Goal: Information Seeking & Learning: Learn about a topic

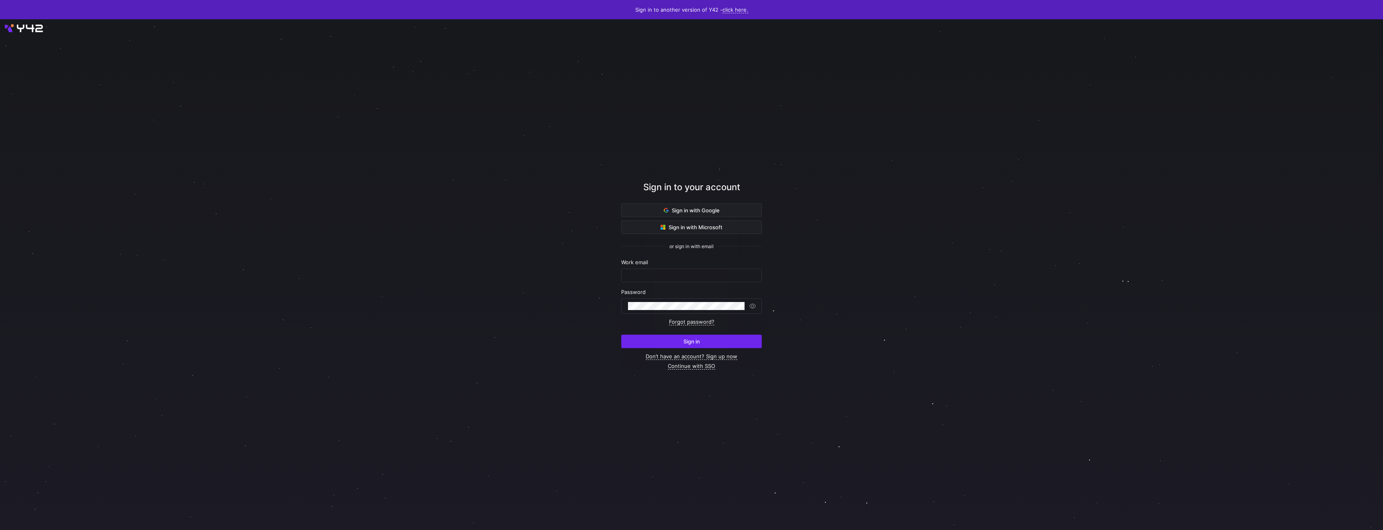
type input "[PERSON_NAME][EMAIL_ADDRESS][DOMAIN_NAME]"
click at [683, 345] on span "Sign in" at bounding box center [691, 341] width 16 height 6
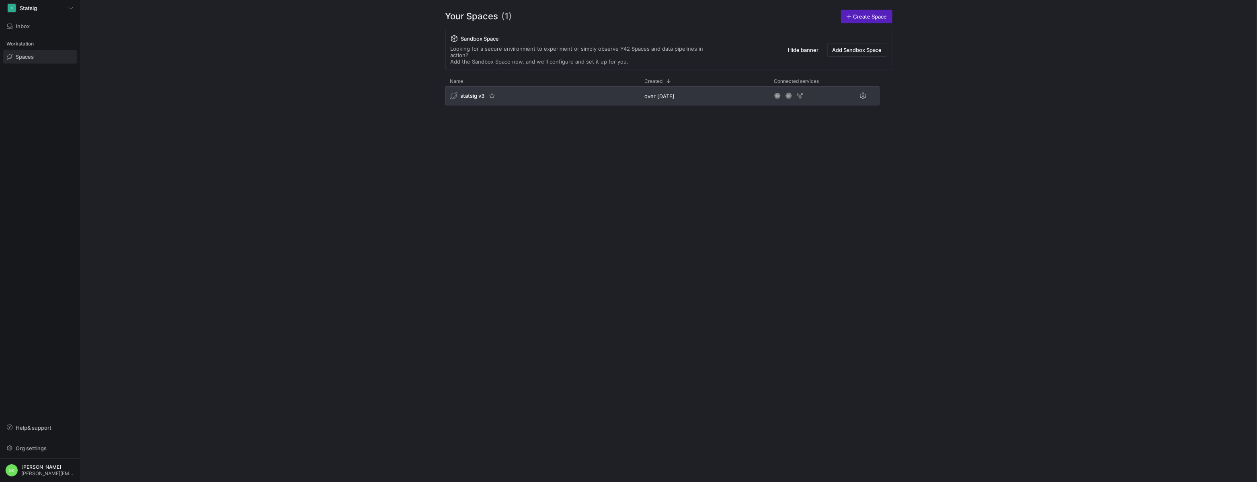
click at [473, 99] on span "statsig v3" at bounding box center [473, 95] width 24 height 6
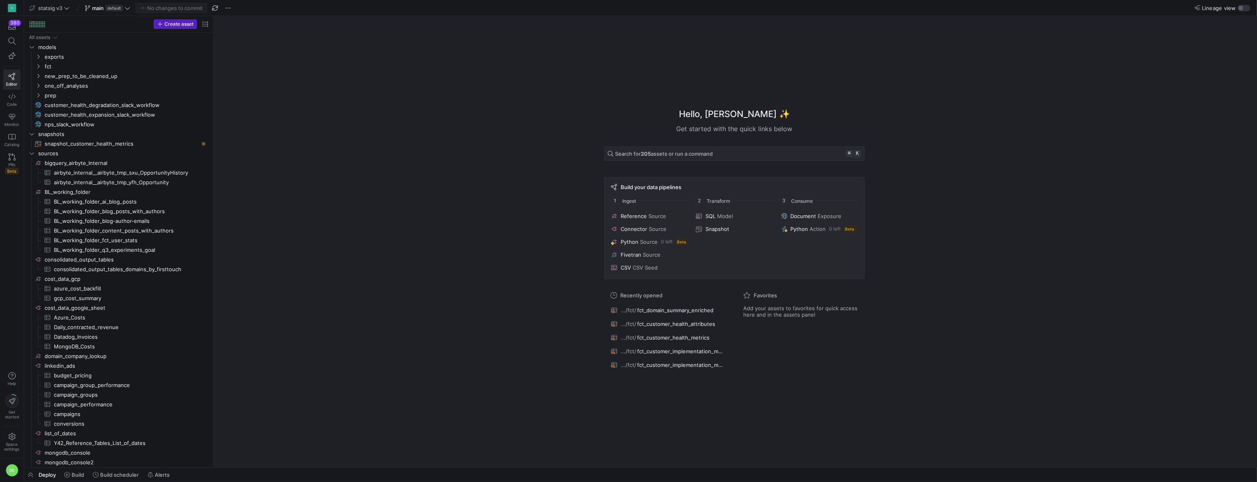
drag, startPoint x: 136, startPoint y: 178, endPoint x: 247, endPoint y: 170, distance: 110.8
click at [40, 69] on icon "Press SPACE to select this row." at bounding box center [38, 66] width 6 height 5
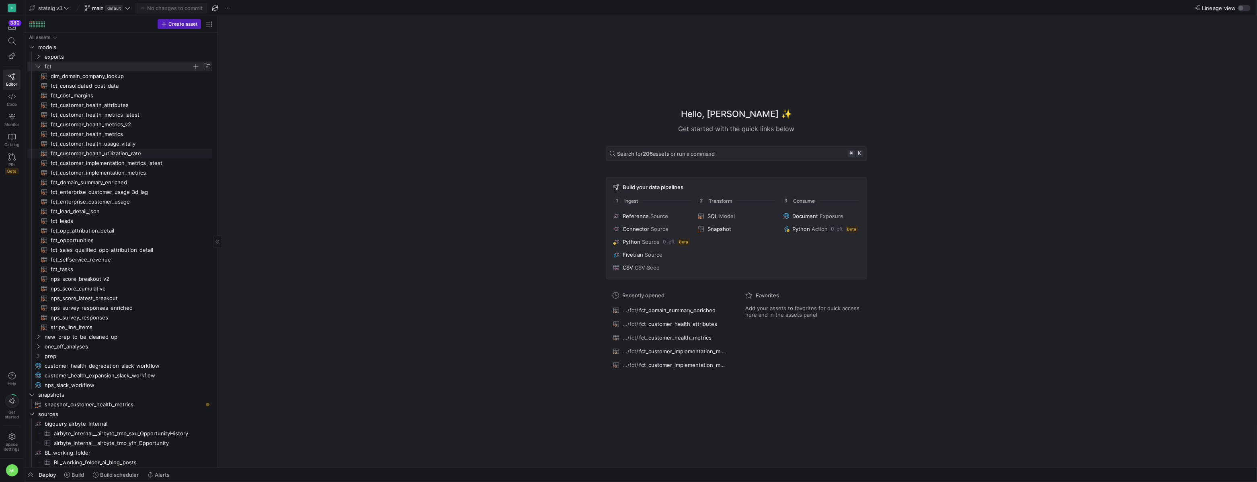
click at [145, 156] on span "fct_customer_health_utilization_rate​​​​​​​​​​" at bounding box center [127, 153] width 152 height 9
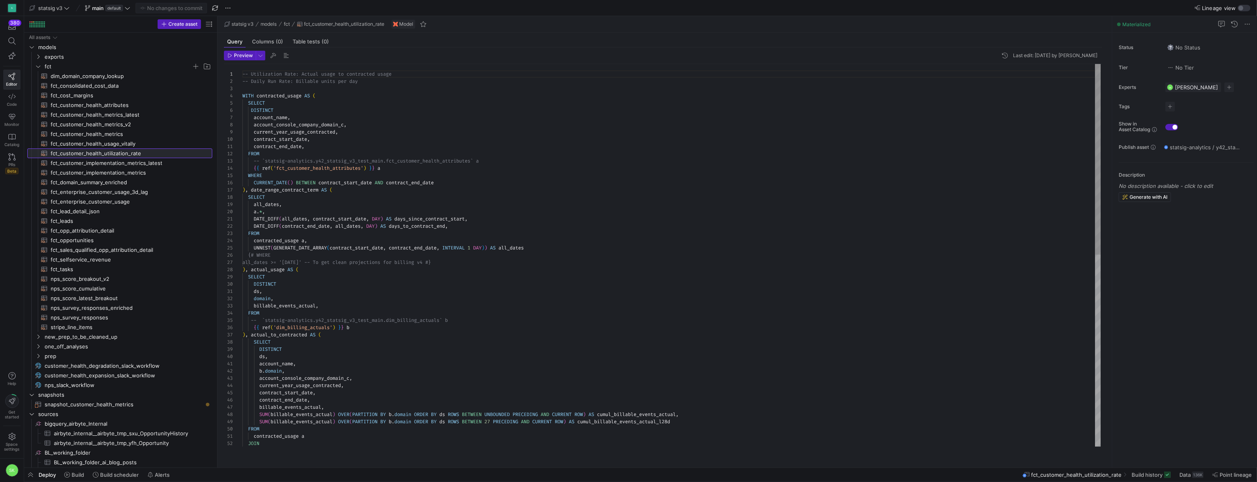
scroll to position [72, 0]
click at [664, 149] on div "-- Utilization Rate: Actual usage to contracted us age -- Daily Run Rate: Billa…" at bounding box center [671, 447] width 858 height 766
click at [1132, 474] on span "Build history" at bounding box center [1147, 474] width 31 height 6
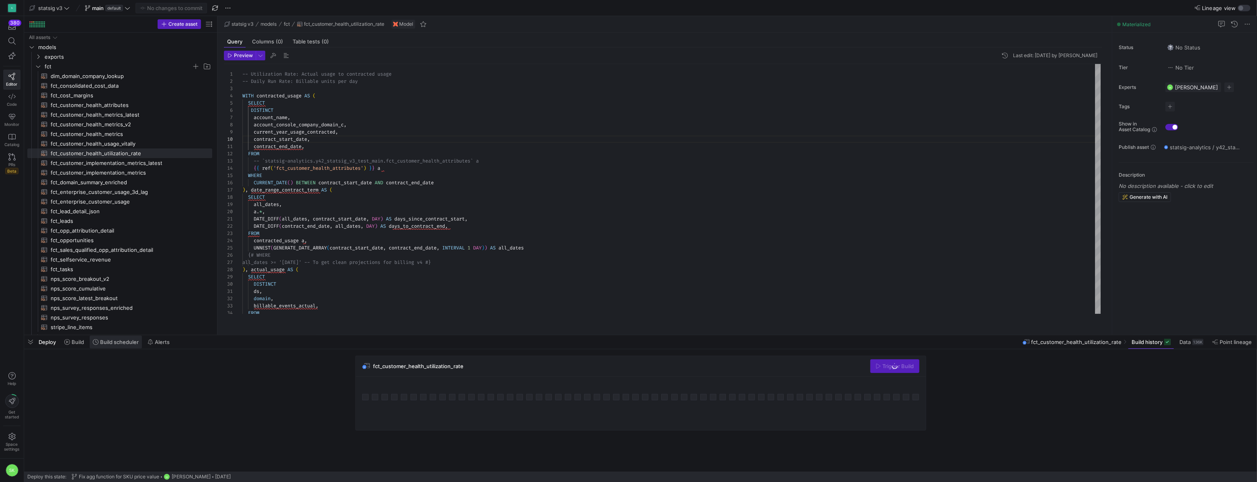
click at [122, 340] on span "Build scheduler" at bounding box center [119, 341] width 39 height 6
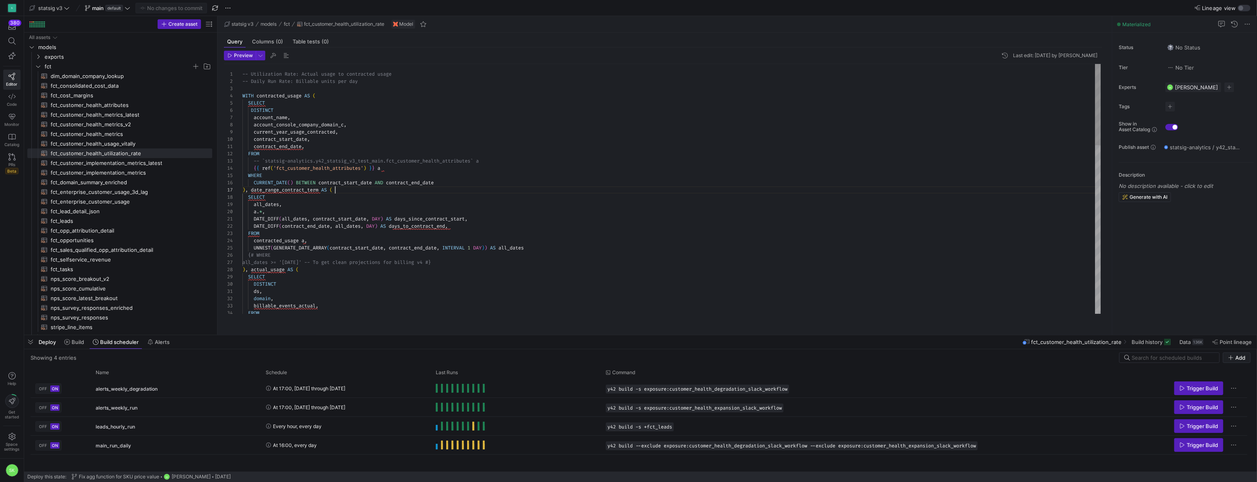
click at [496, 197] on div "-- Utilization Rate: Actual usage to contracted us age -- Daily Run Rate: Billa…" at bounding box center [671, 447] width 858 height 766
type textarea "-- Utilization Rate: Actual usage to contracted usage -- Daily Run Rate: Billab…"
click at [397, 109] on div "-- Utilization Rate: Actual usage to contracted us age -- Daily Run Rate: Billa…" at bounding box center [671, 447] width 858 height 766
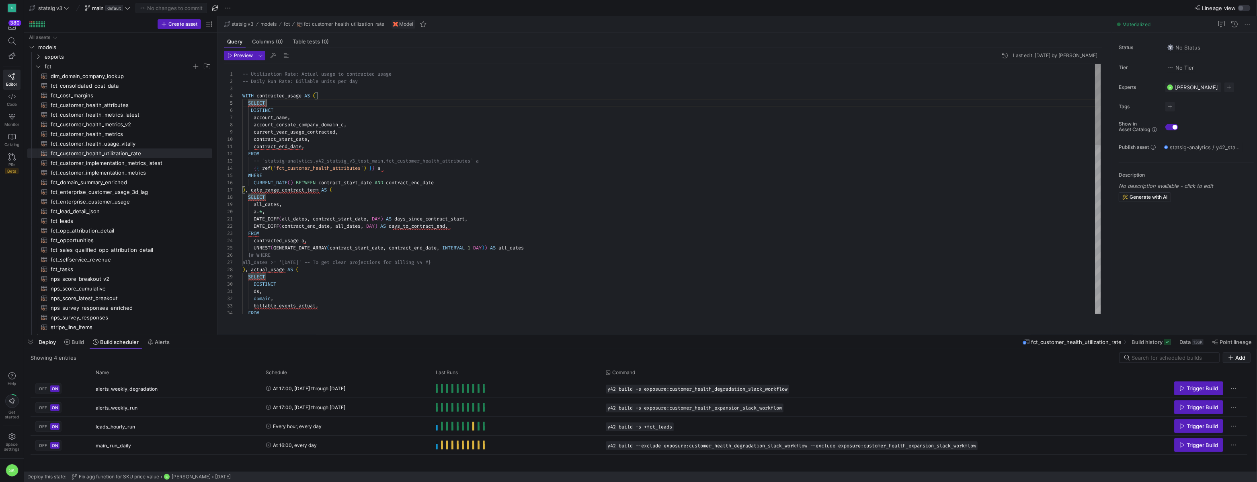
click at [358, 117] on div "-- Utilization Rate: Actual usage to contracted us age -- Daily Run Rate: Billa…" at bounding box center [671, 447] width 858 height 766
